Goal: Task Accomplishment & Management: Use online tool/utility

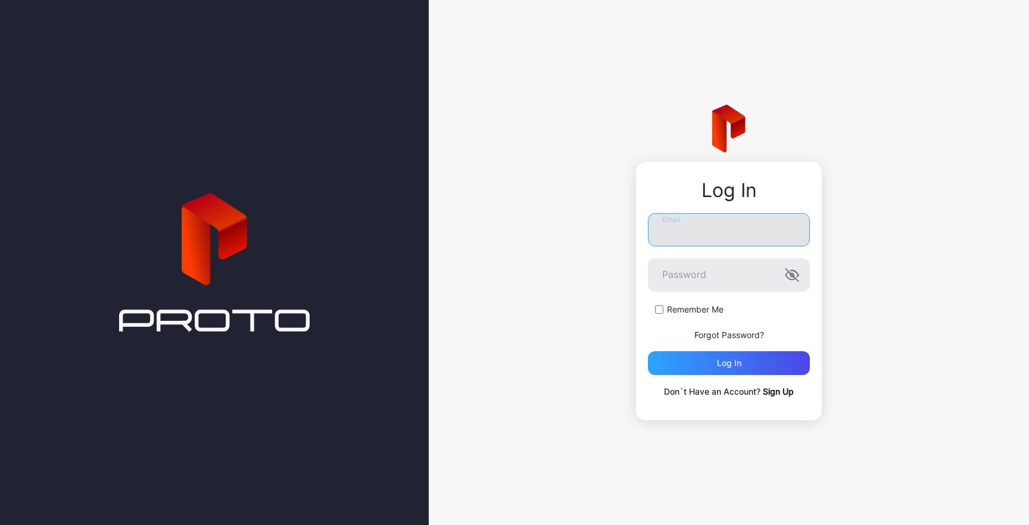
click at [723, 238] on input "Email" at bounding box center [729, 229] width 162 height 33
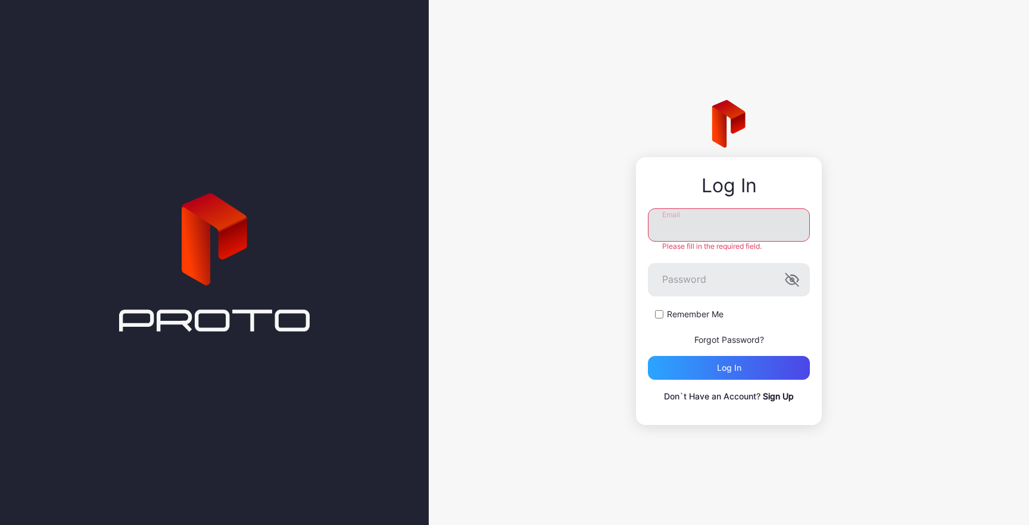
paste input "**********"
type input "**********"
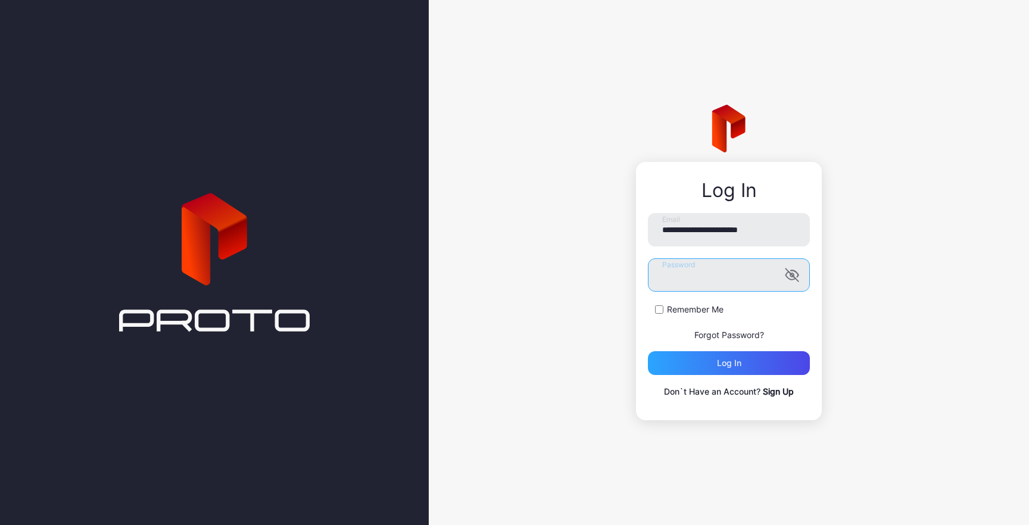
click at [648, 351] on button "Log in" at bounding box center [729, 363] width 162 height 24
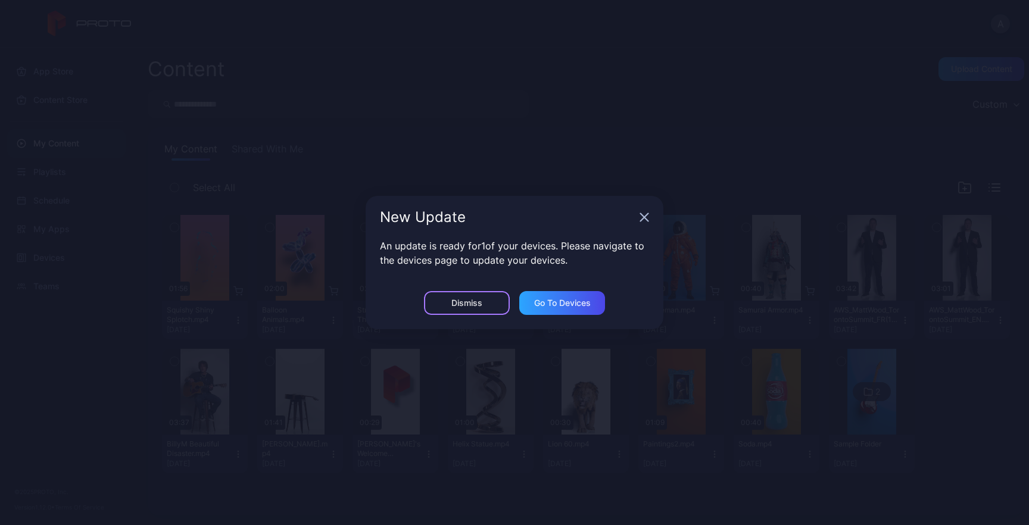
click at [468, 304] on div "Dismiss" at bounding box center [466, 303] width 31 height 10
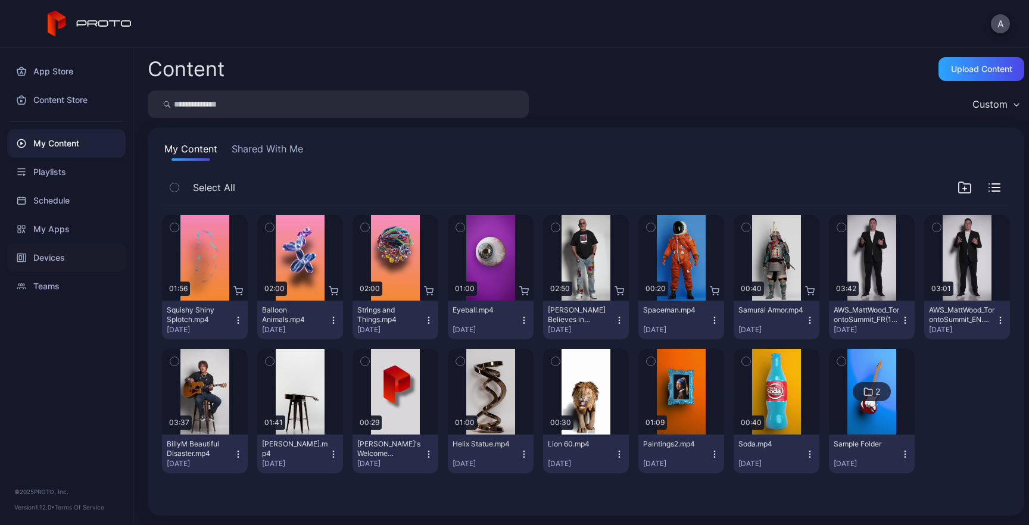
click at [57, 259] on div "Devices" at bounding box center [66, 258] width 119 height 29
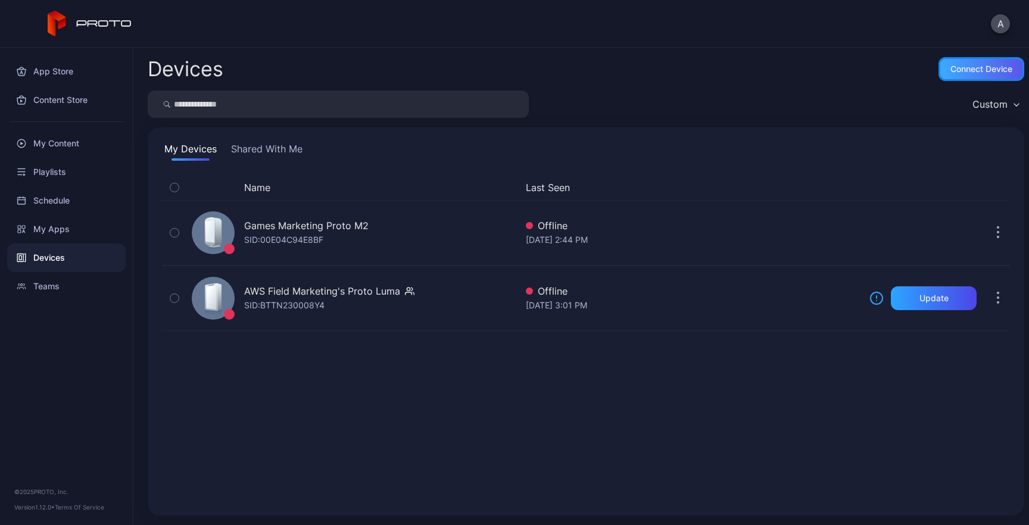
click at [976, 65] on div "Connect device" at bounding box center [982, 69] width 62 height 10
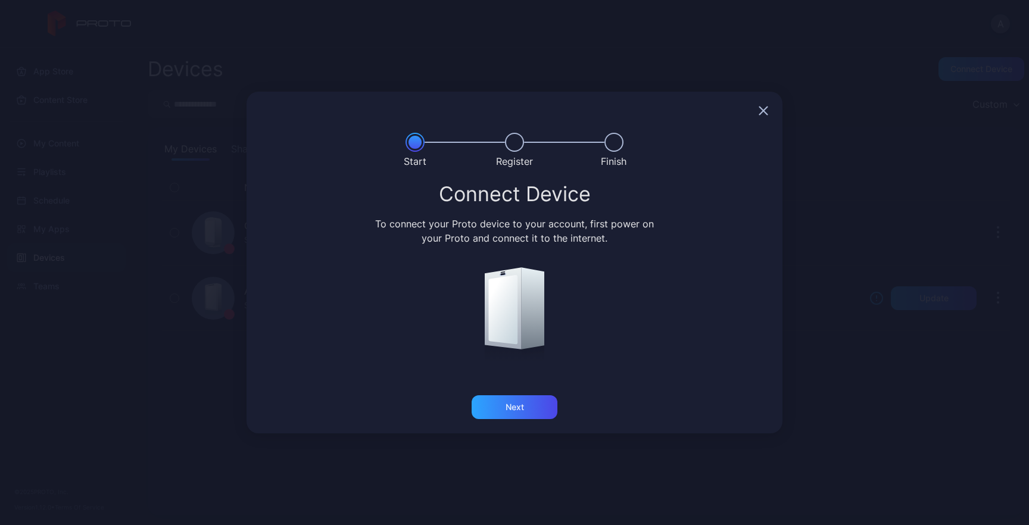
click at [764, 112] on icon "button" at bounding box center [764, 111] width 8 height 8
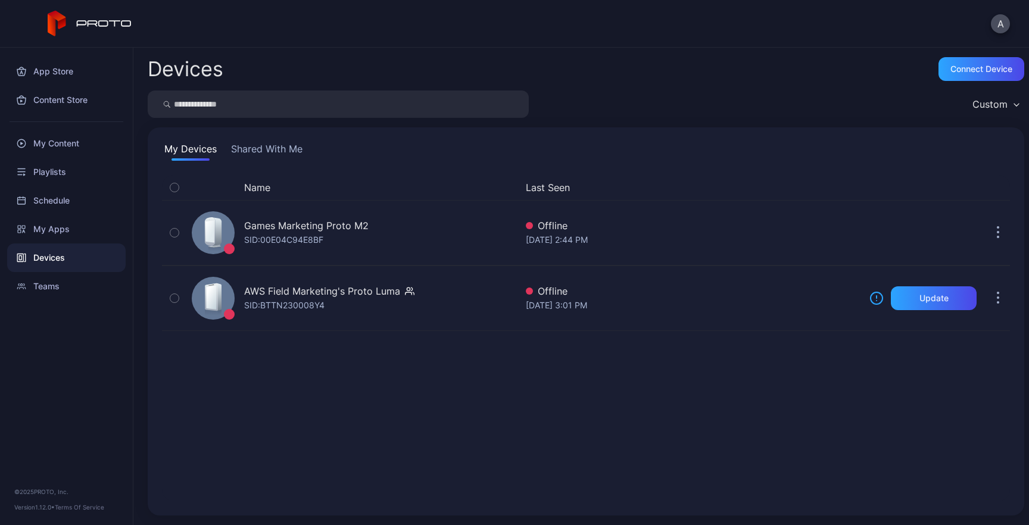
click at [267, 147] on button "Shared With Me" at bounding box center [267, 151] width 76 height 19
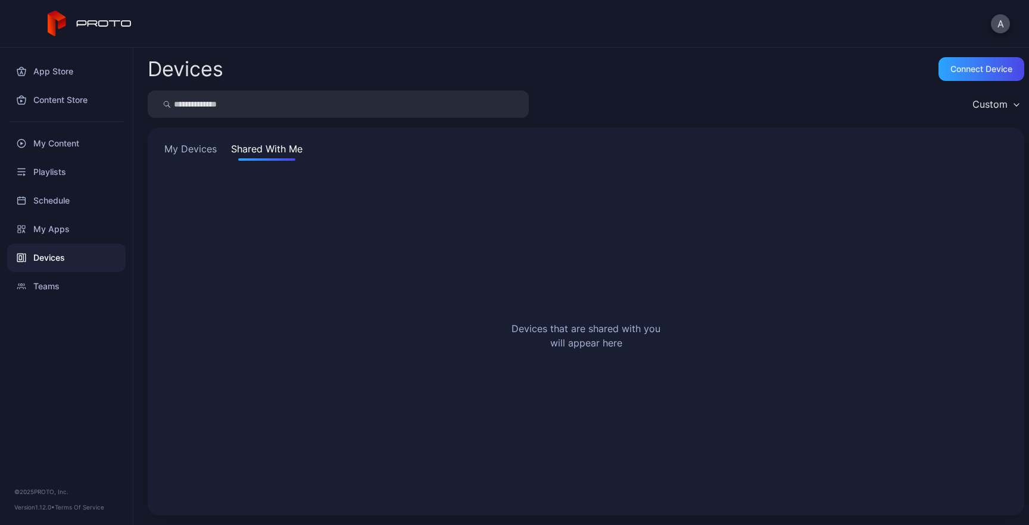
click at [221, 150] on div "My Devices Shared With Me" at bounding box center [586, 151] width 848 height 19
click at [202, 147] on button "My Devices" at bounding box center [190, 151] width 57 height 19
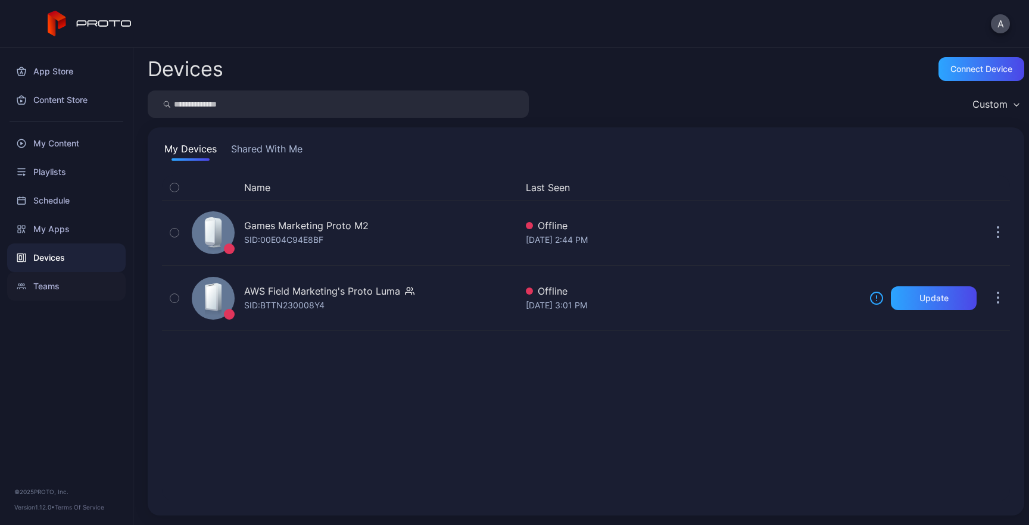
click at [54, 290] on div "Teams" at bounding box center [66, 286] width 119 height 29
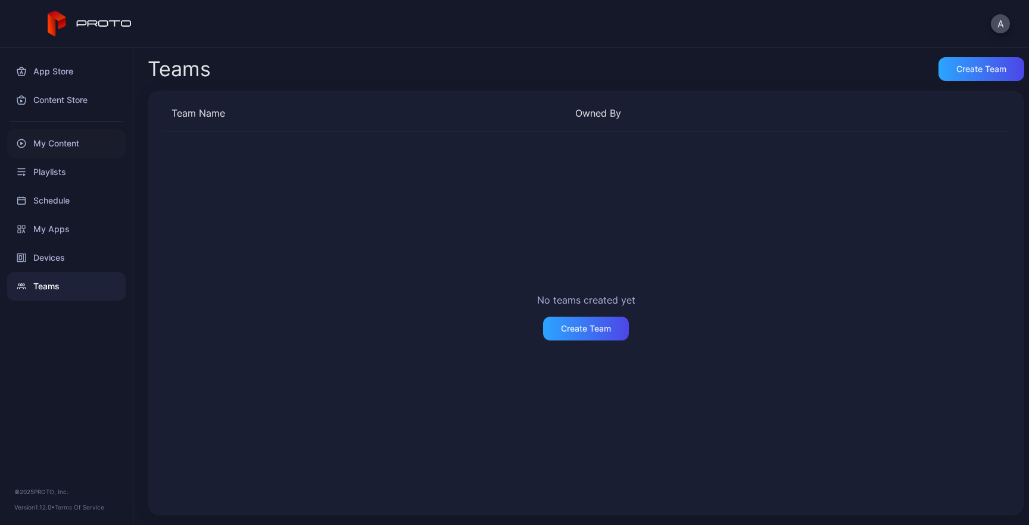
click at [60, 142] on div "My Content" at bounding box center [66, 143] width 119 height 29
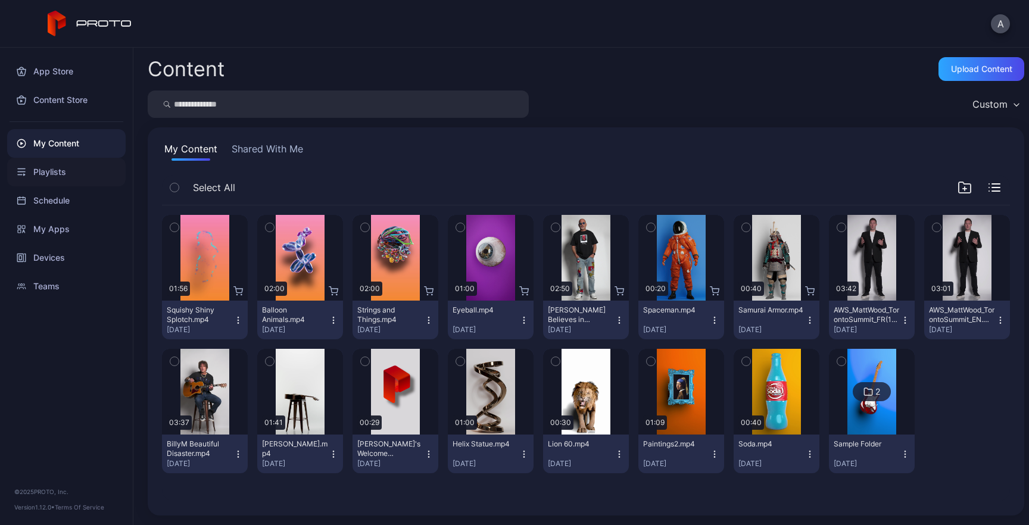
click at [50, 173] on div "Playlists" at bounding box center [66, 172] width 119 height 29
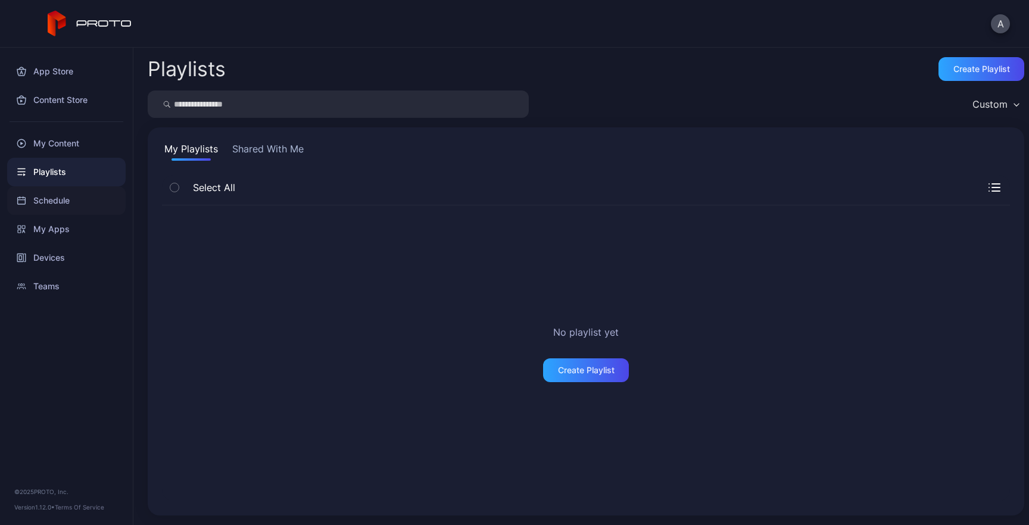
click at [48, 205] on div "Schedule" at bounding box center [66, 200] width 119 height 29
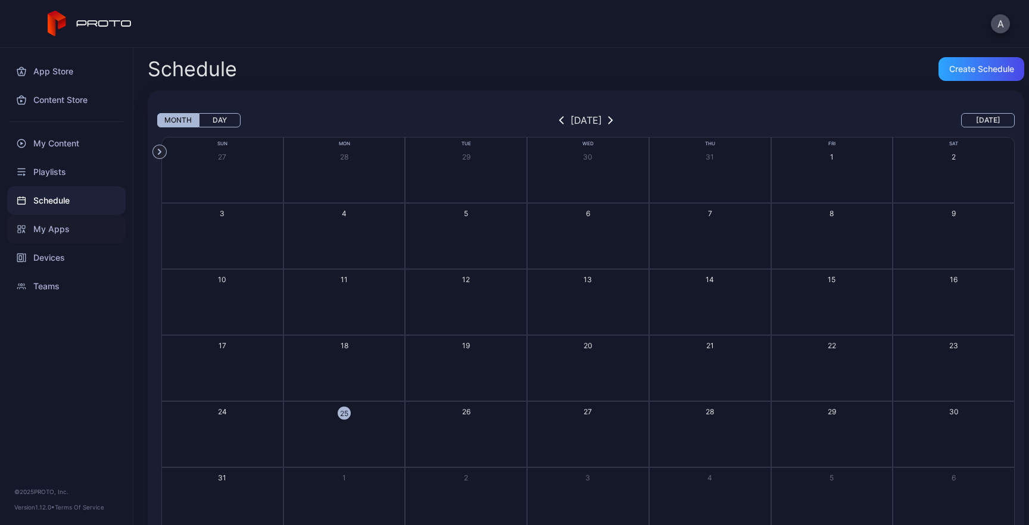
click at [49, 238] on div "My Apps" at bounding box center [66, 229] width 119 height 29
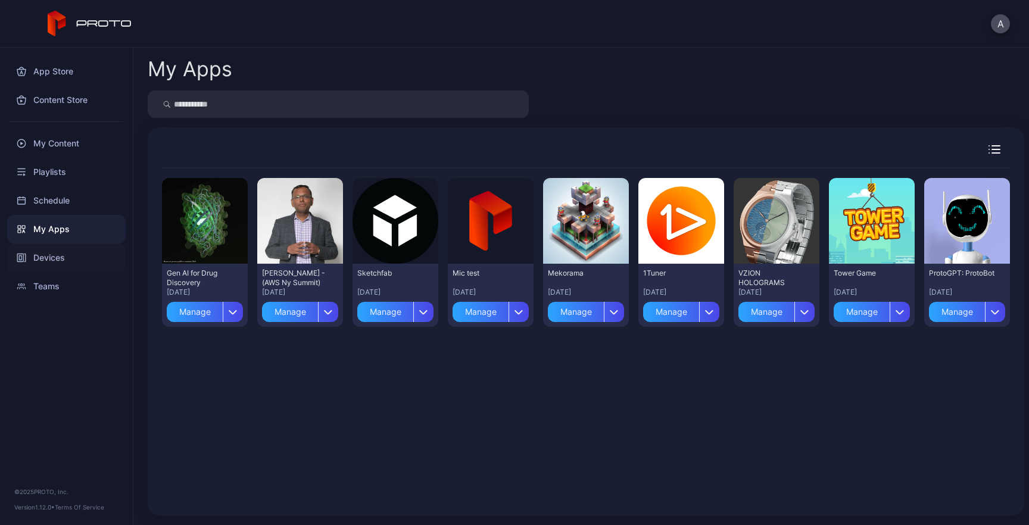
click at [53, 259] on div "Devices" at bounding box center [66, 258] width 119 height 29
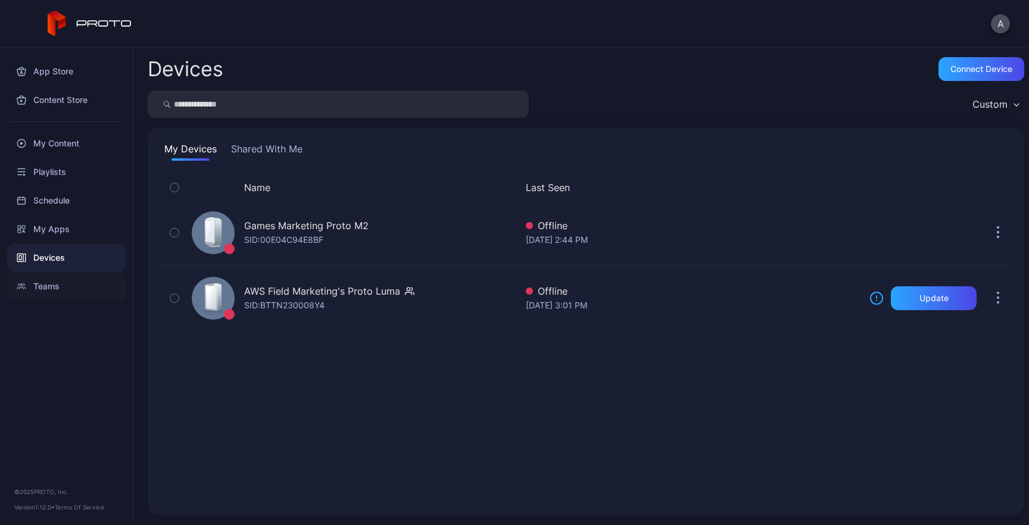
click at [46, 281] on div "Teams" at bounding box center [66, 286] width 119 height 29
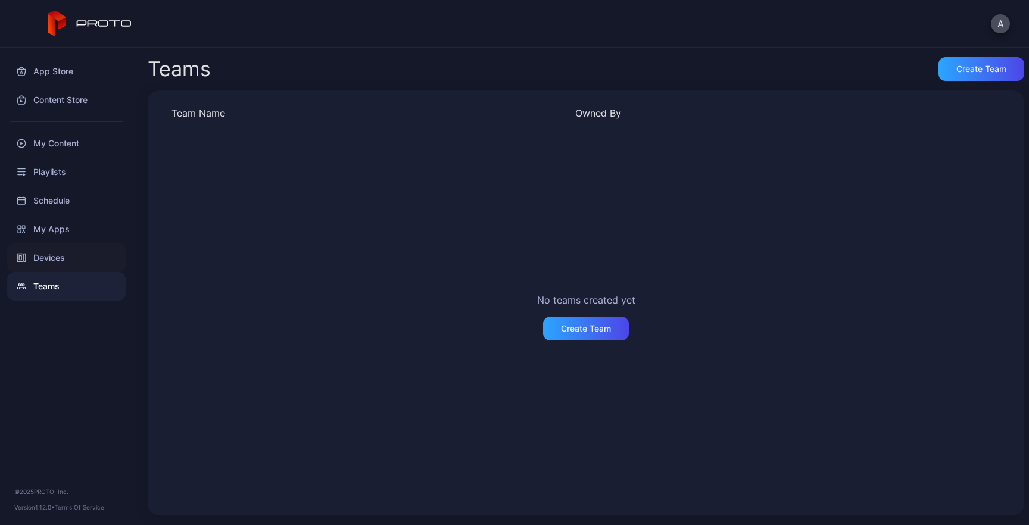
click at [54, 255] on div "Devices" at bounding box center [66, 258] width 119 height 29
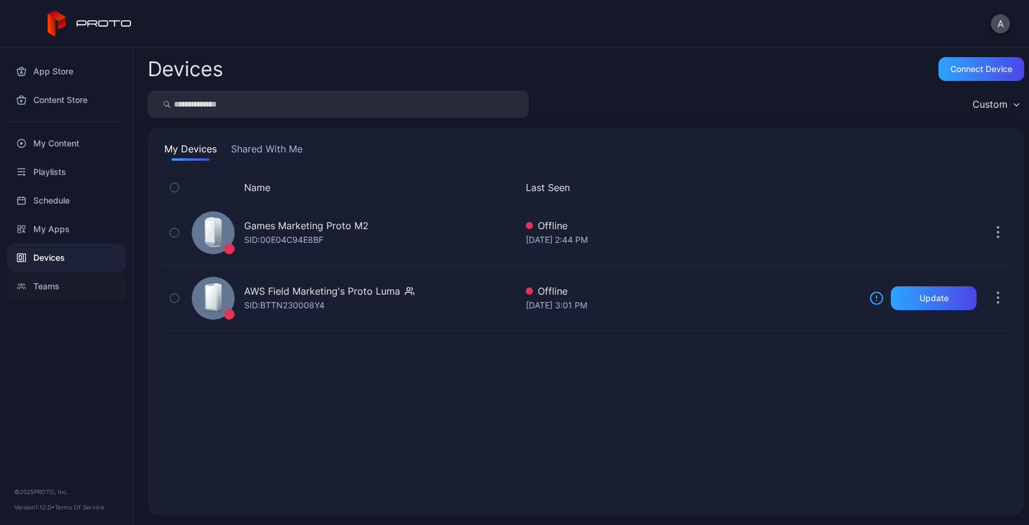
click at [51, 282] on div "Teams" at bounding box center [66, 286] width 119 height 29
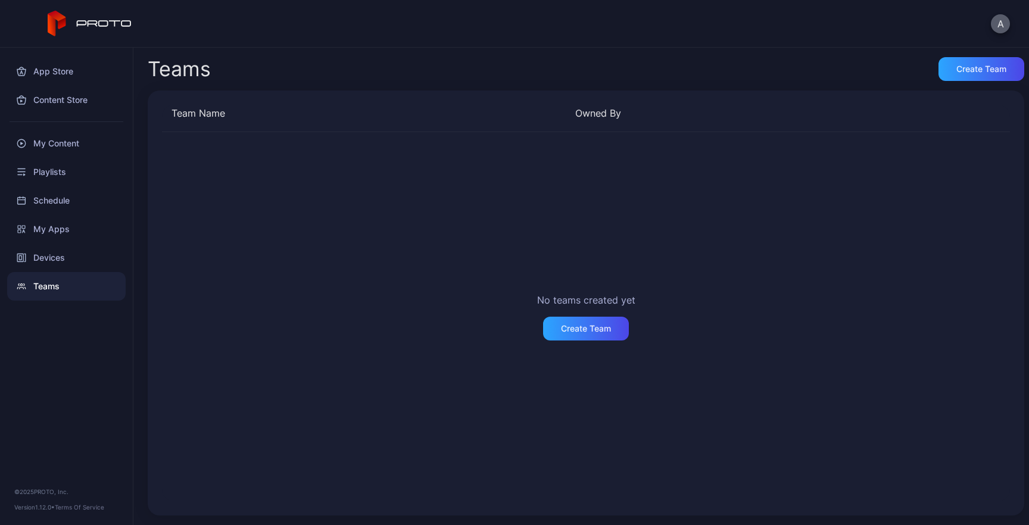
click at [1010, 27] on button "A" at bounding box center [1000, 23] width 19 height 19
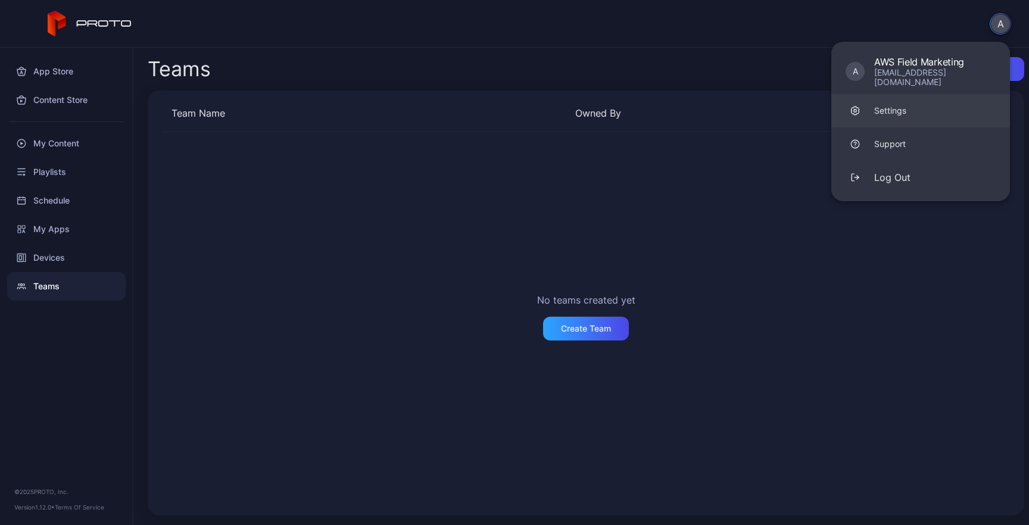
click at [896, 106] on div "Settings" at bounding box center [890, 111] width 32 height 12
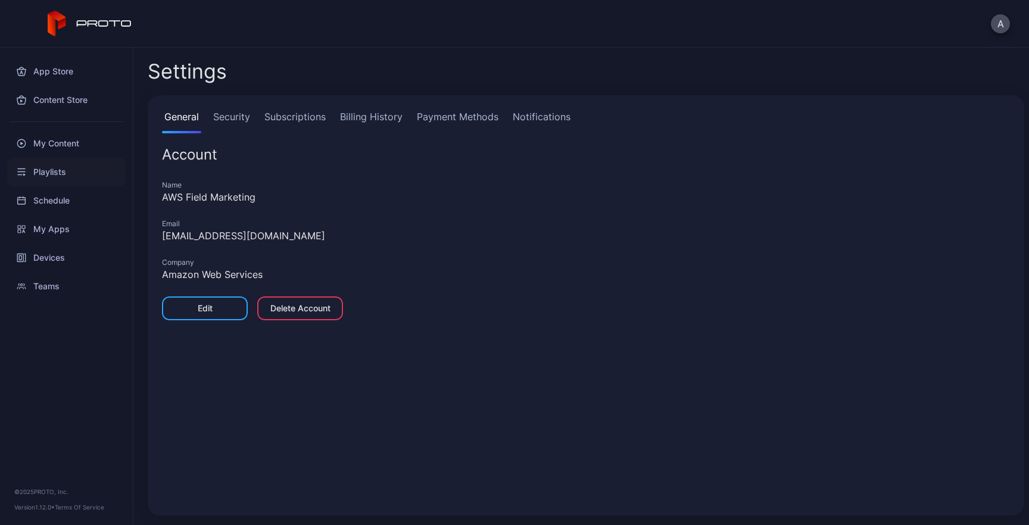
click at [54, 179] on div "Playlists" at bounding box center [66, 172] width 119 height 29
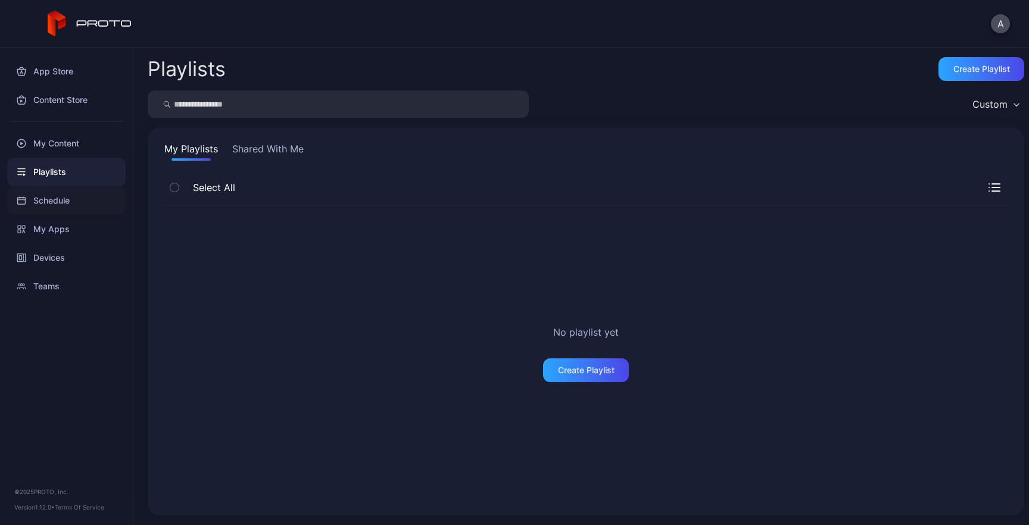
click at [49, 203] on div "Schedule" at bounding box center [66, 200] width 119 height 29
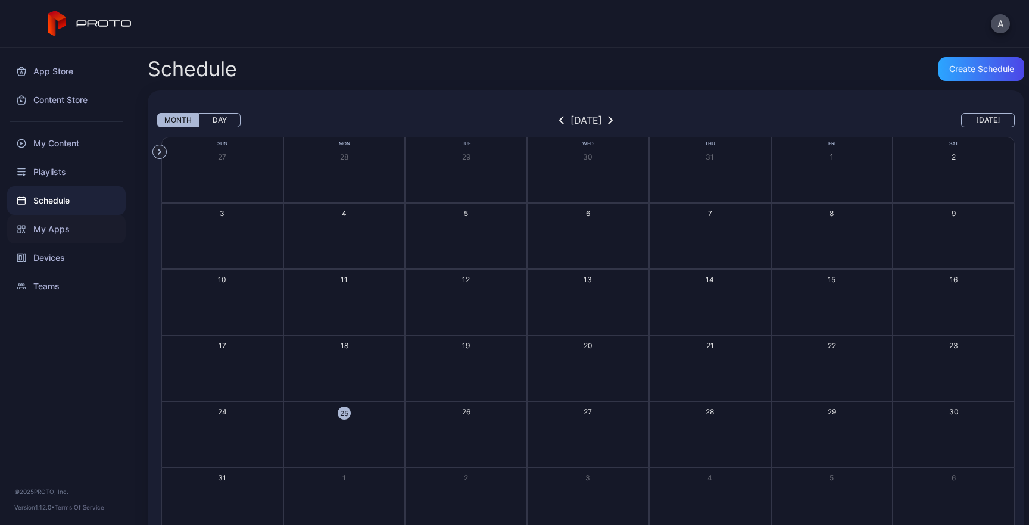
click at [48, 232] on div "My Apps" at bounding box center [66, 229] width 119 height 29
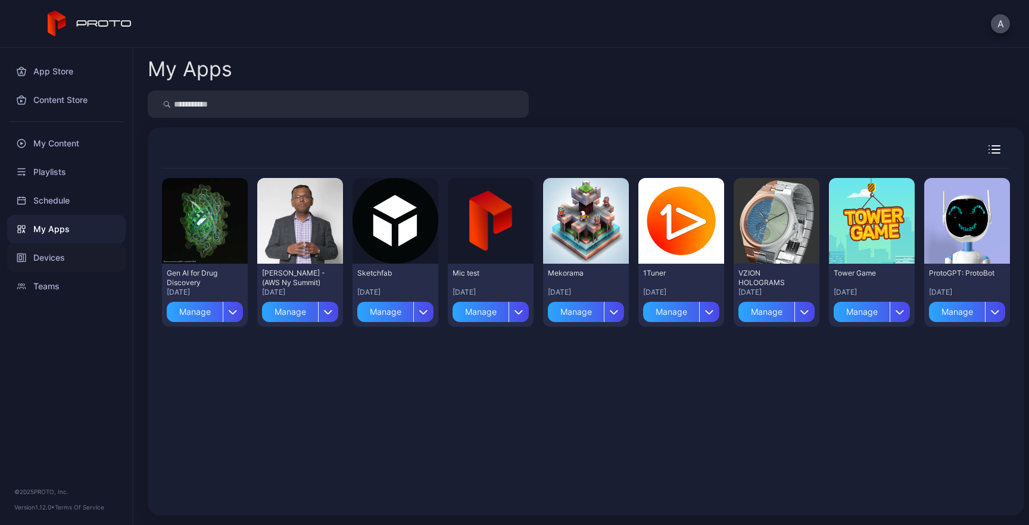
click at [47, 254] on div "Devices" at bounding box center [66, 258] width 119 height 29
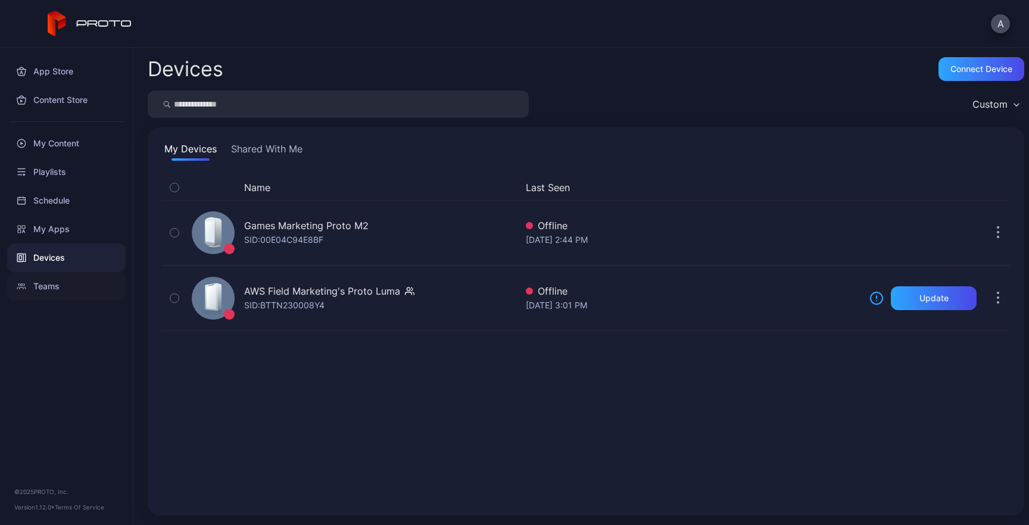
click at [46, 286] on div "Teams" at bounding box center [66, 286] width 119 height 29
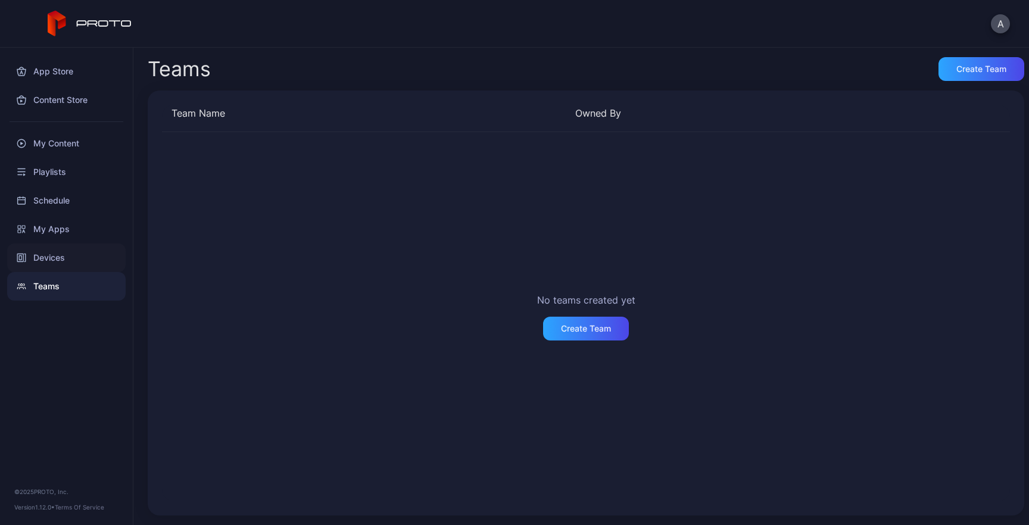
click at [56, 263] on div "Devices" at bounding box center [66, 258] width 119 height 29
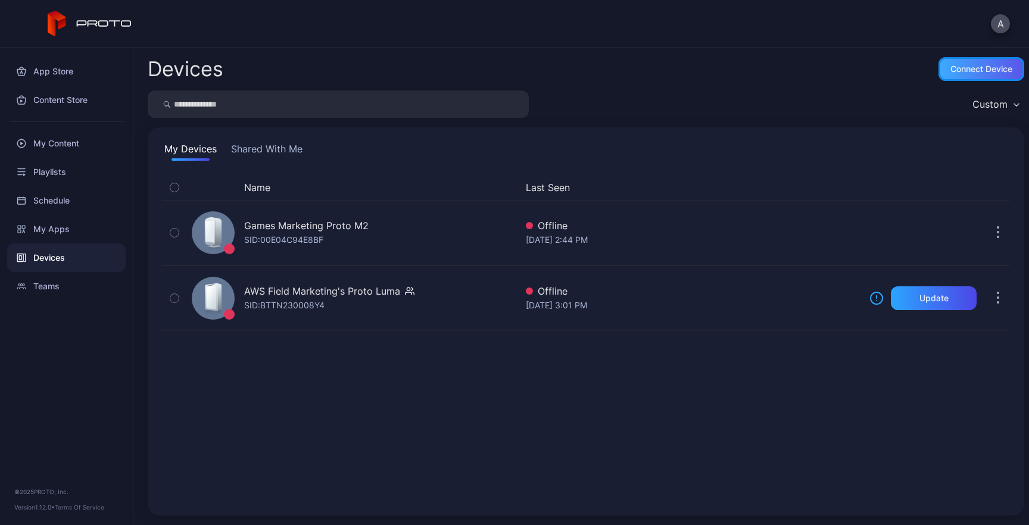
click at [973, 71] on div "Connect device" at bounding box center [982, 69] width 62 height 10
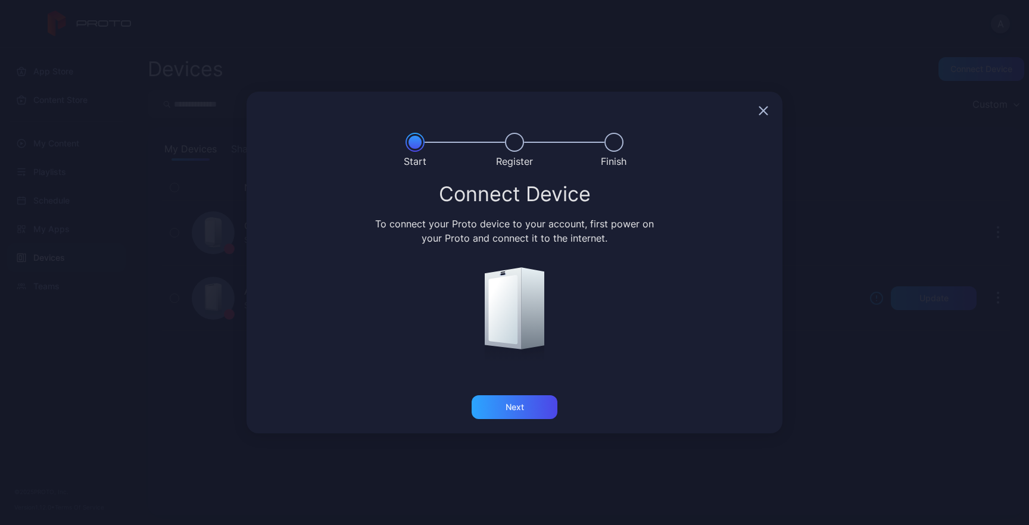
click at [762, 110] on icon "button" at bounding box center [764, 111] width 8 height 8
